Goal: Task Accomplishment & Management: Manage account settings

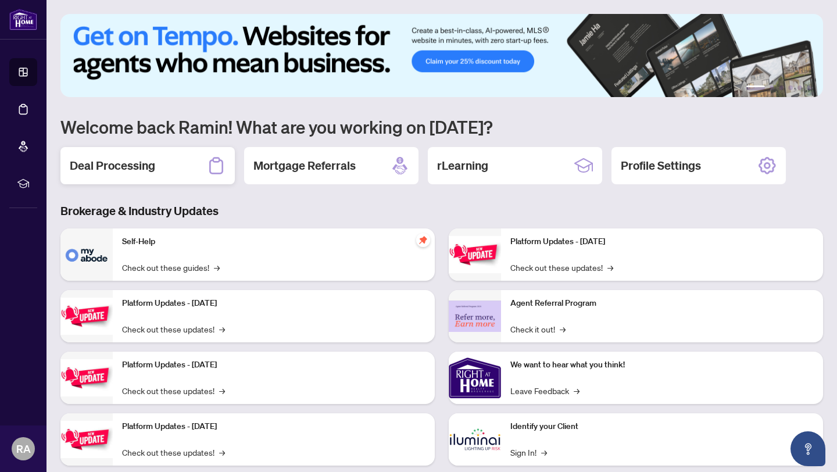
click at [162, 169] on div "Deal Processing" at bounding box center [147, 165] width 174 height 37
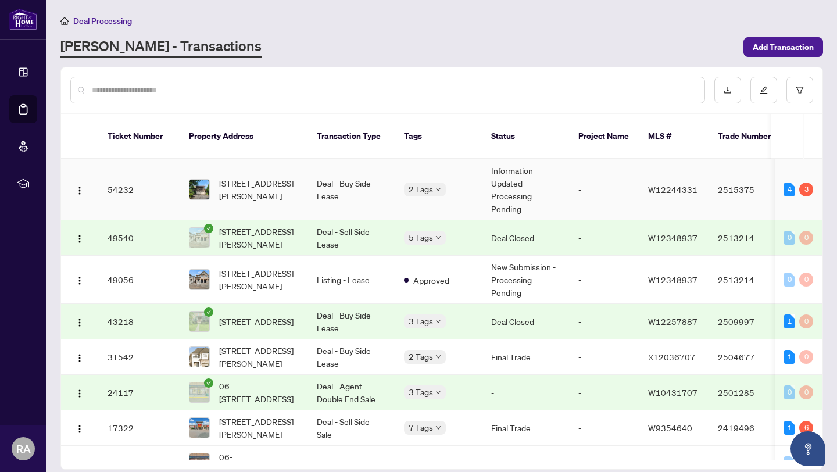
click at [361, 181] on td "Deal - Buy Side Lease" at bounding box center [350, 189] width 87 height 61
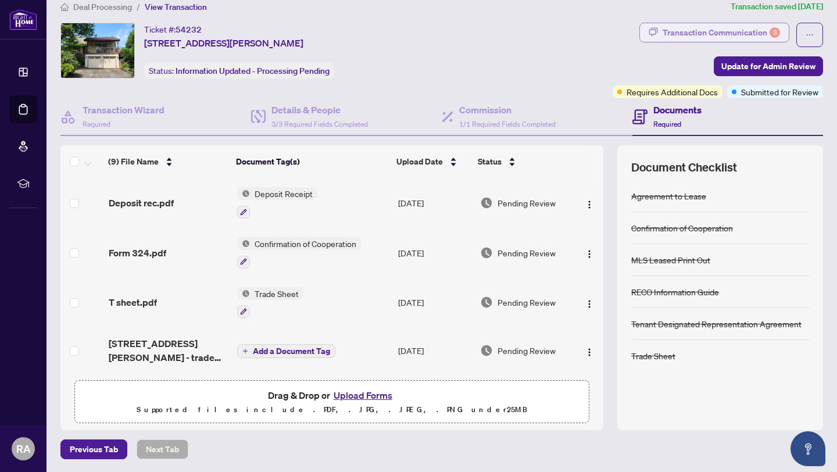
click at [687, 27] on div "Transaction Communication 3" at bounding box center [721, 32] width 117 height 19
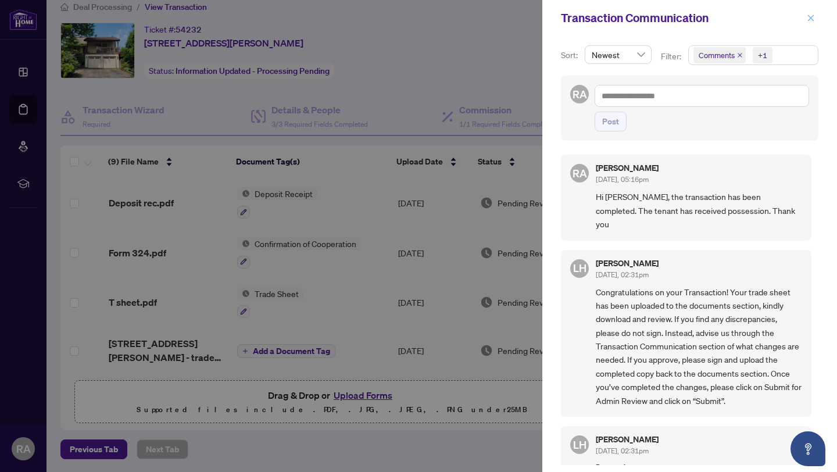
click at [812, 17] on icon "close" at bounding box center [811, 18] width 8 height 8
